Goal: Task Accomplishment & Management: Manage account settings

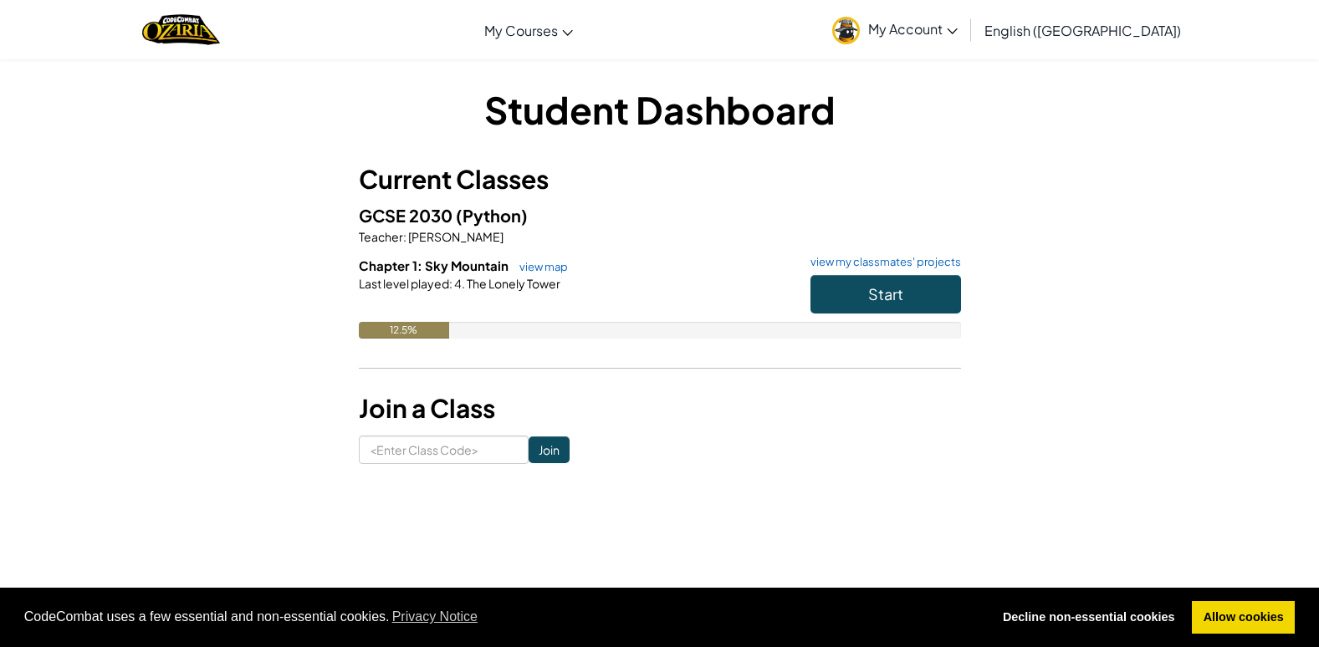
click at [958, 34] on span "My Account" at bounding box center [912, 29] width 89 height 18
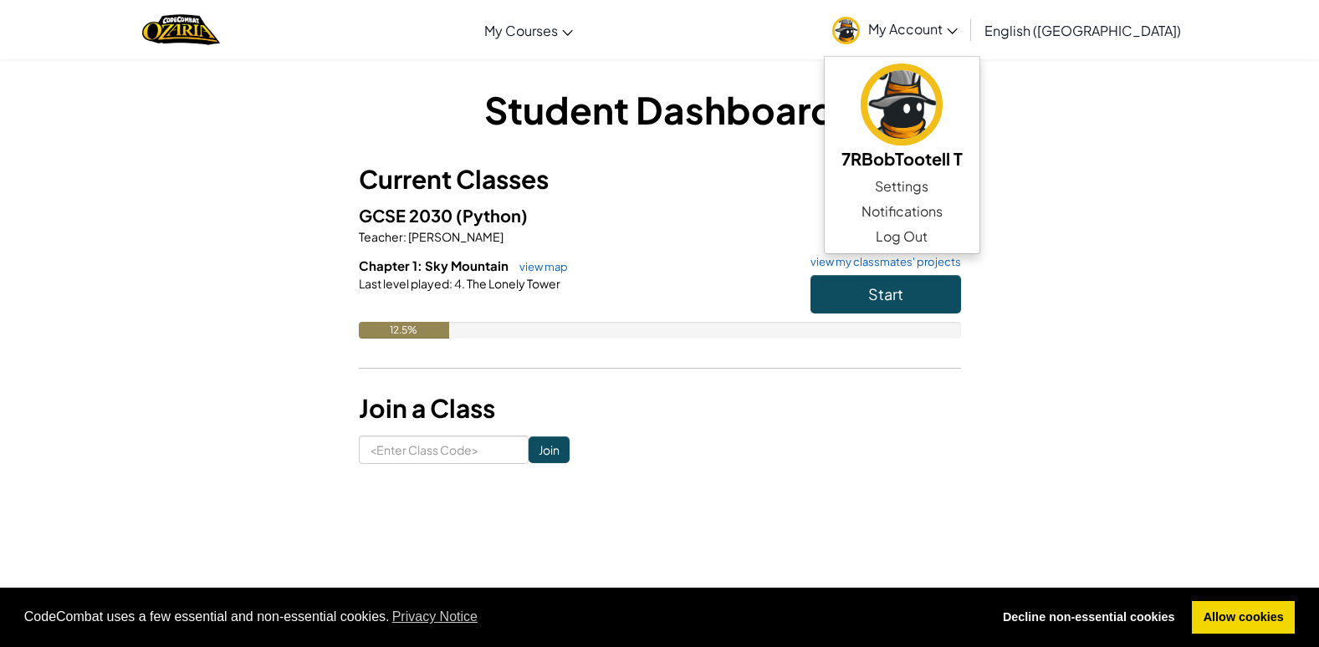
click at [1034, 338] on div "Student Dashboard Current Classes GCSE 2030 (Python) Teacher : [PERSON_NAME] Ch…" at bounding box center [660, 274] width 979 height 381
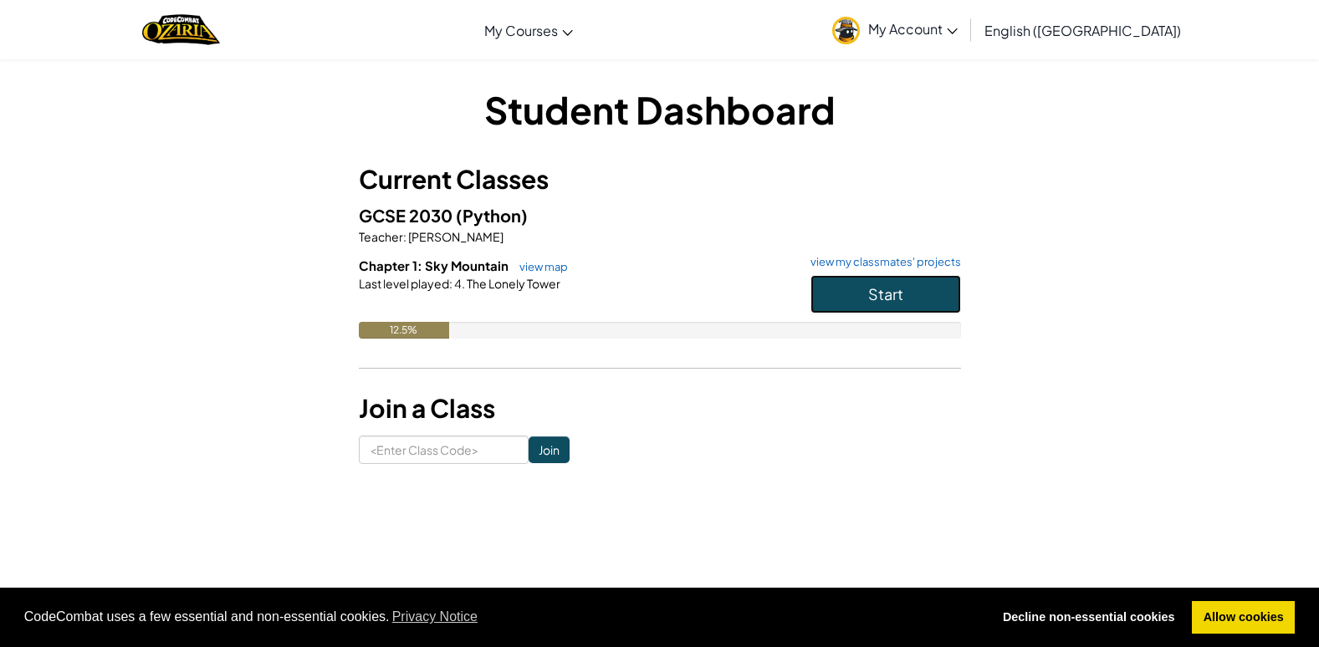
click at [909, 284] on button "Start" at bounding box center [885, 294] width 151 height 38
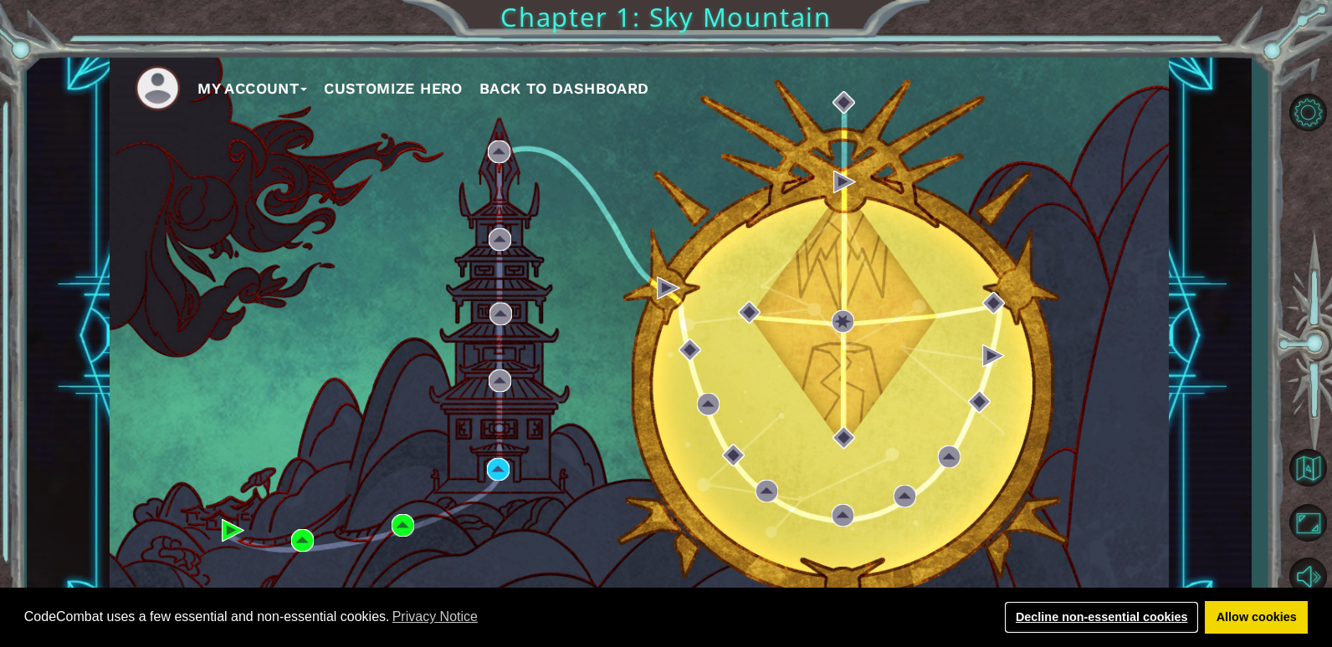
click at [1134, 608] on link "Decline non-essential cookies" at bounding box center [1101, 617] width 195 height 33
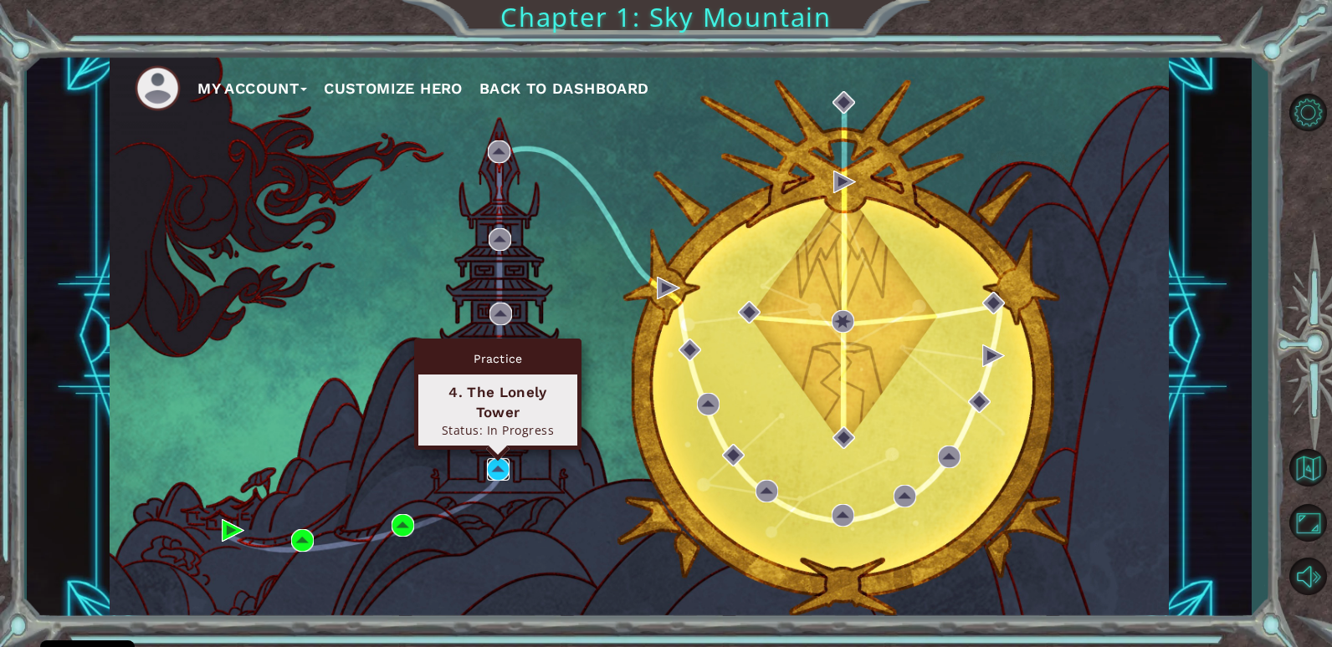
click at [490, 469] on img at bounding box center [498, 469] width 23 height 23
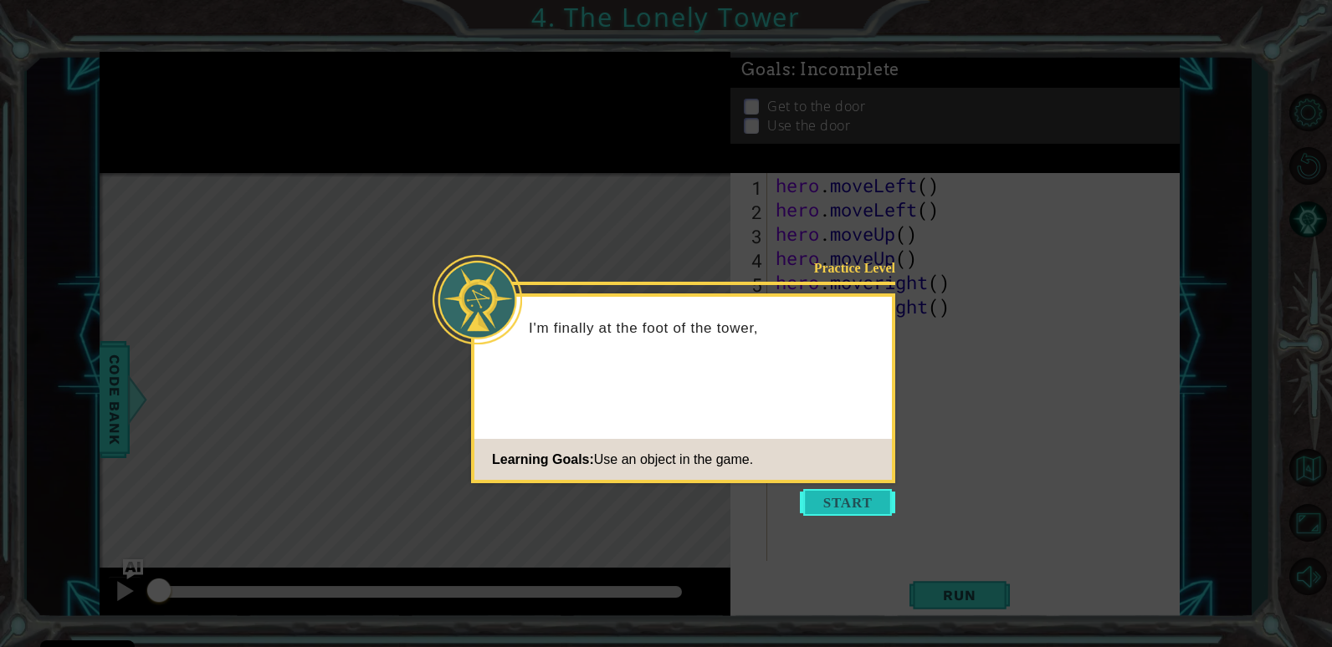
click at [843, 499] on button "Start" at bounding box center [847, 502] width 95 height 27
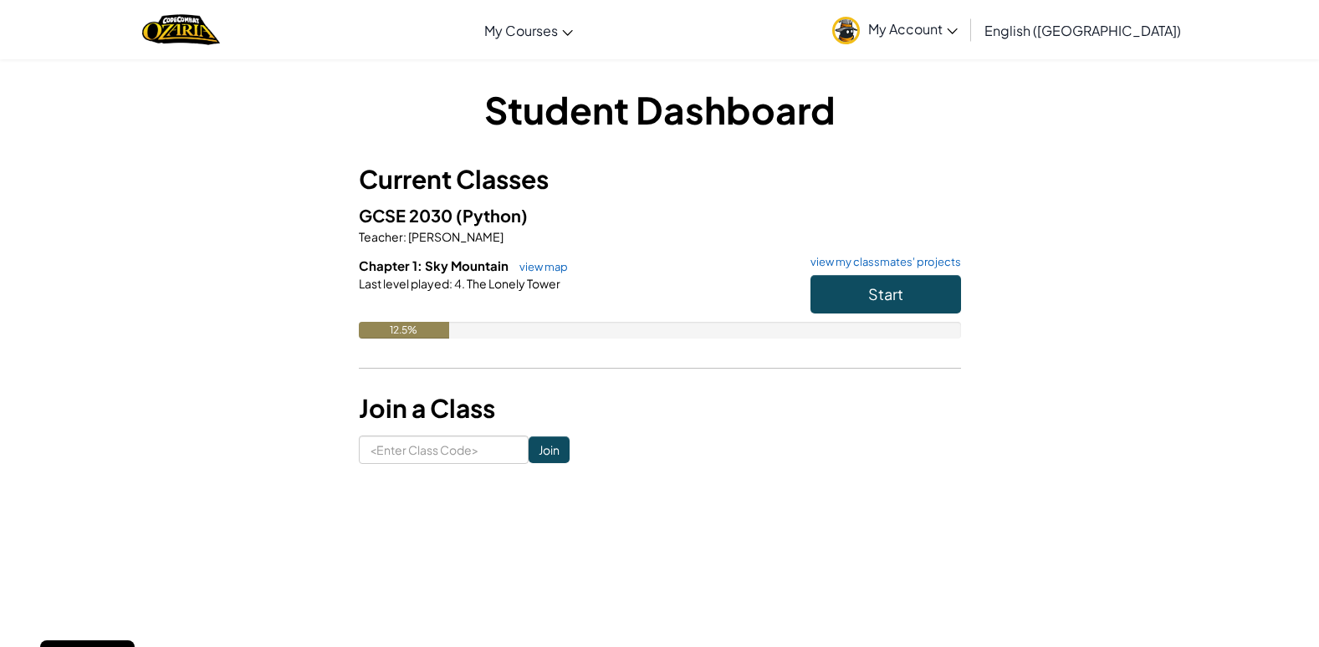
click at [966, 13] on link "My Account" at bounding box center [895, 29] width 142 height 53
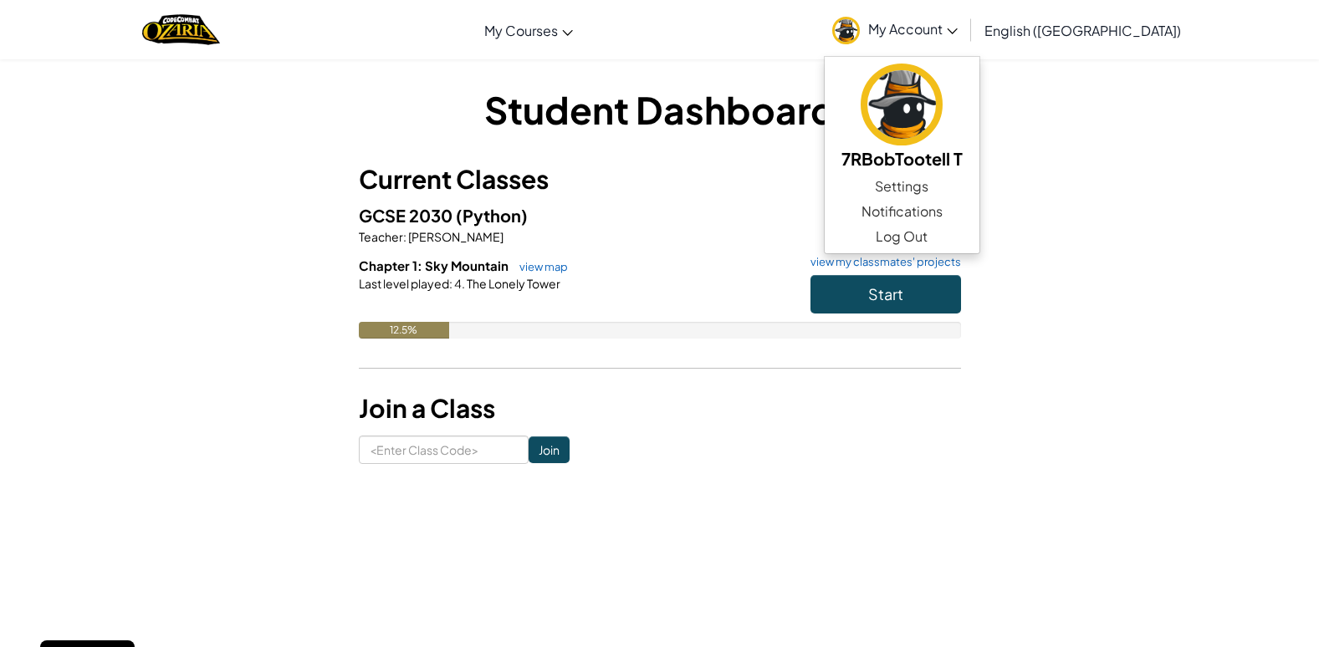
click at [1143, 188] on div "Student Dashboard Current Classes GCSE 2030 (Python) Teacher : [PERSON_NAME] Ch…" at bounding box center [660, 274] width 979 height 381
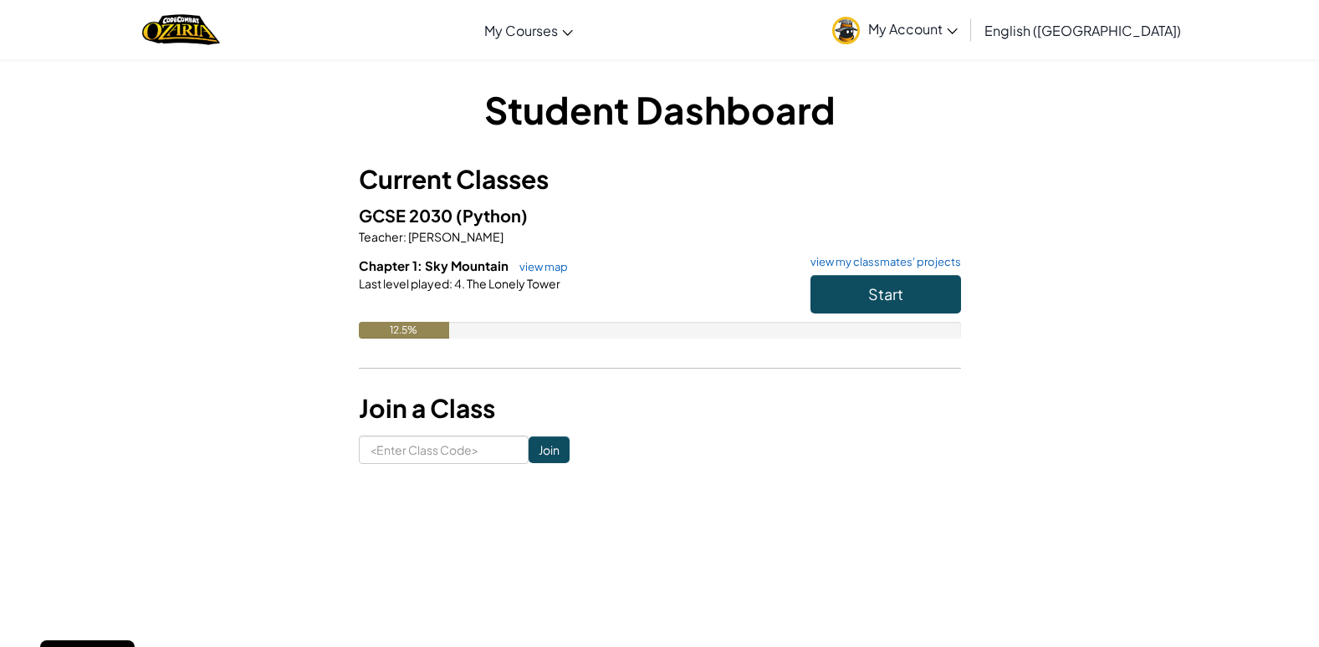
click at [966, 42] on link "My Account" at bounding box center [895, 29] width 142 height 53
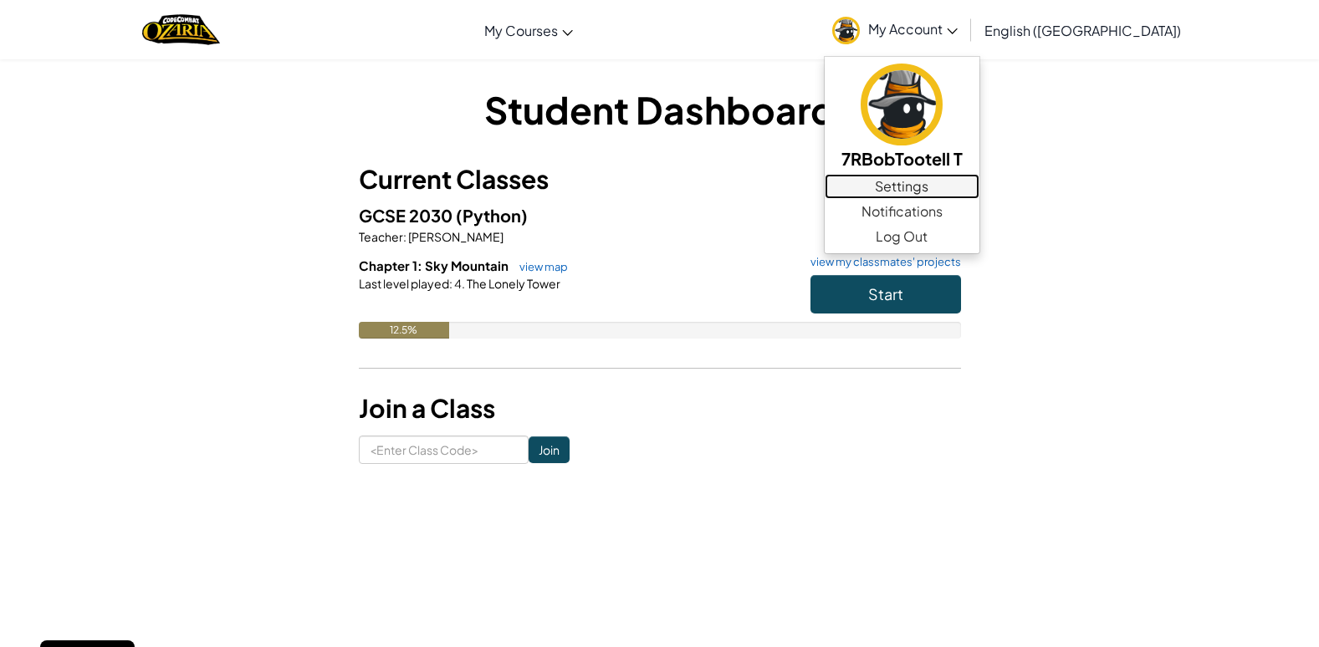
click at [979, 184] on link "Settings" at bounding box center [902, 186] width 155 height 25
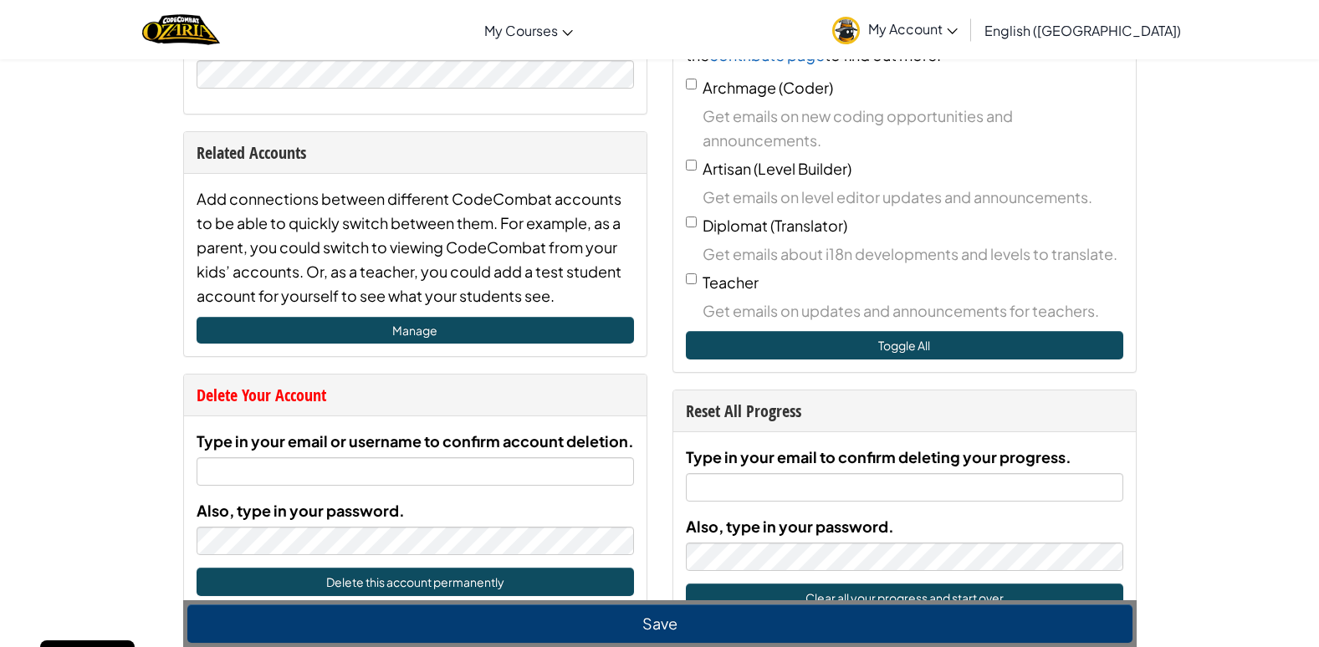
scroll to position [920, 0]
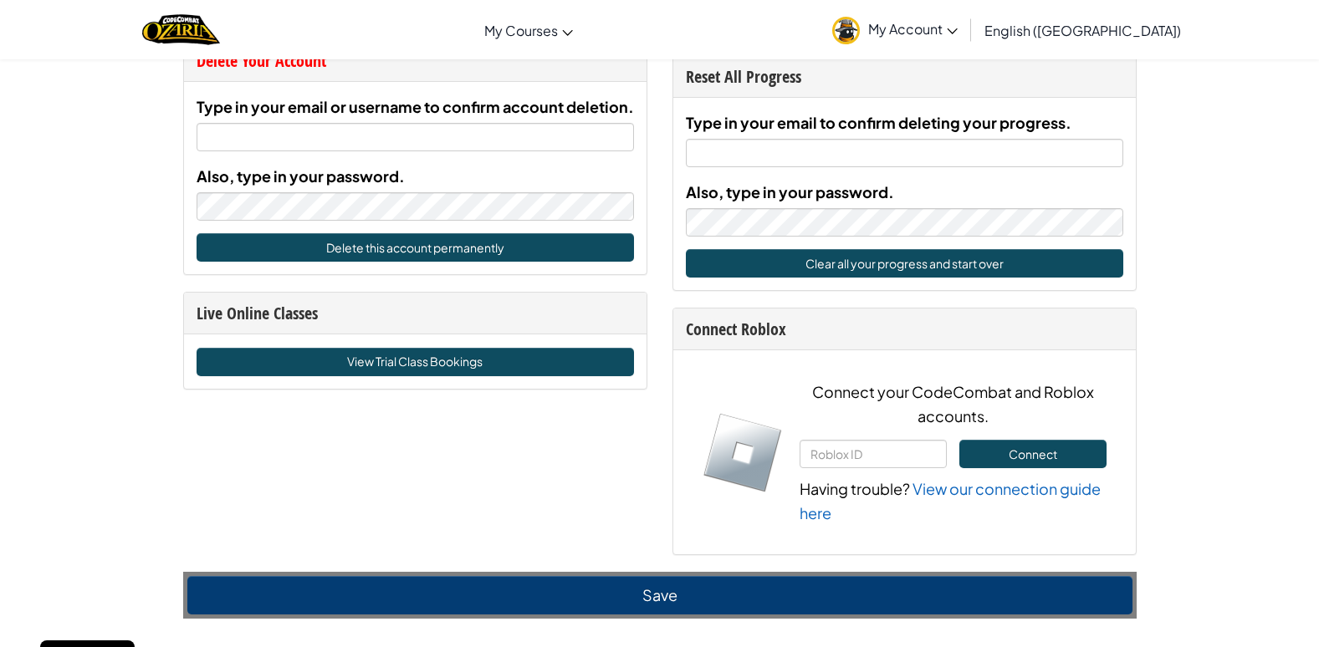
click at [958, 31] on span "My Account" at bounding box center [912, 29] width 89 height 18
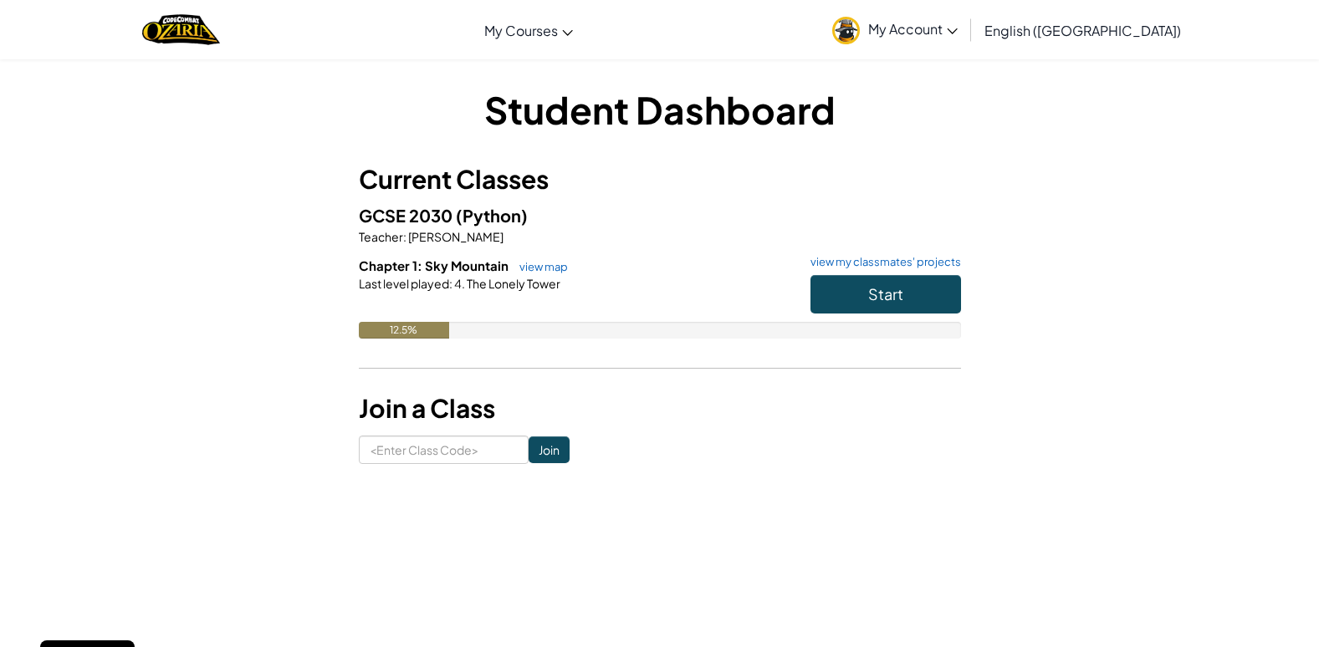
drag, startPoint x: 1010, startPoint y: 176, endPoint x: 1002, endPoint y: 182, distance: 9.5
click at [1009, 176] on div "Student Dashboard Current Classes GCSE 2030 (Python) Teacher : [PERSON_NAME] Ch…" at bounding box center [660, 274] width 979 height 381
drag, startPoint x: 995, startPoint y: 189, endPoint x: 1006, endPoint y: 166, distance: 25.1
click at [1006, 166] on div "Student Dashboard Current Classes GCSE 2030 (Python) Teacher : [PERSON_NAME] Ch…" at bounding box center [660, 274] width 979 height 381
click at [653, 412] on h3 "Join a Class" at bounding box center [660, 409] width 602 height 38
